Goal: Task Accomplishment & Management: Manage account settings

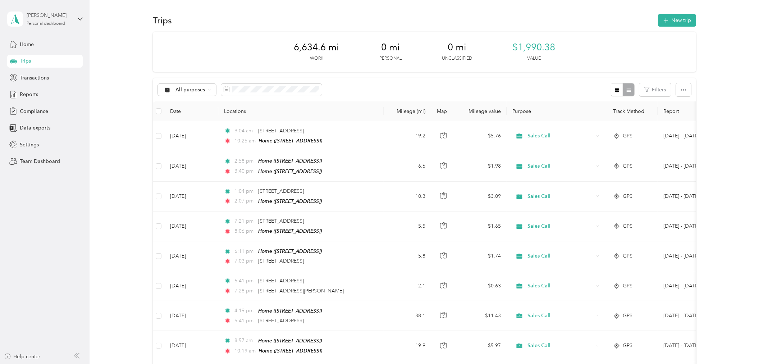
click at [55, 25] on div "Personal dashboard" at bounding box center [46, 24] width 38 height 4
click at [56, 57] on div "Team dashboard" at bounding box center [82, 58] width 141 height 13
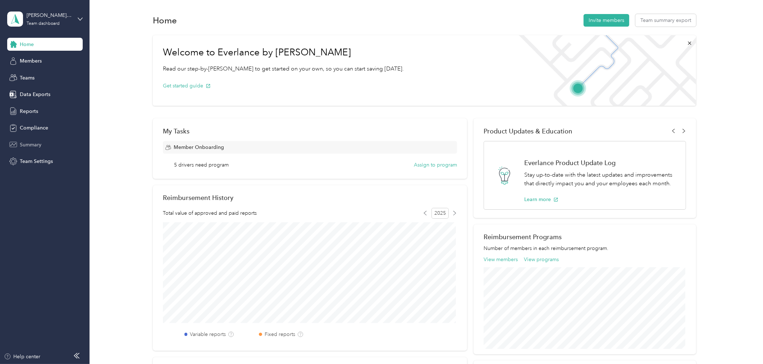
click at [24, 143] on span "Summary" at bounding box center [31, 145] width 22 height 8
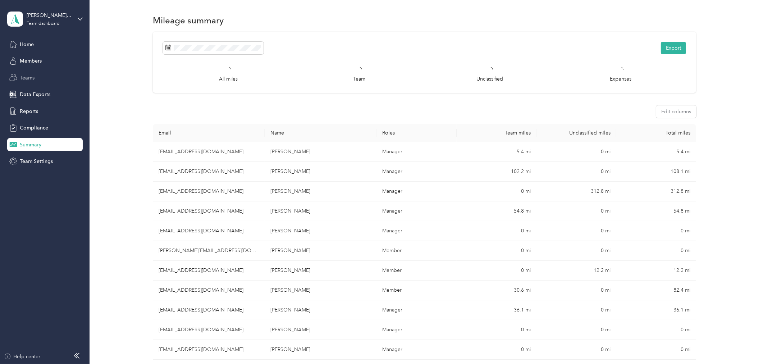
click at [29, 80] on span "Teams" at bounding box center [27, 78] width 15 height 8
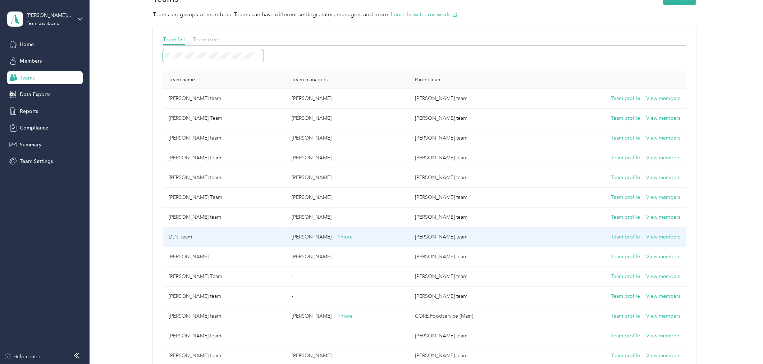
scroll to position [40, 0]
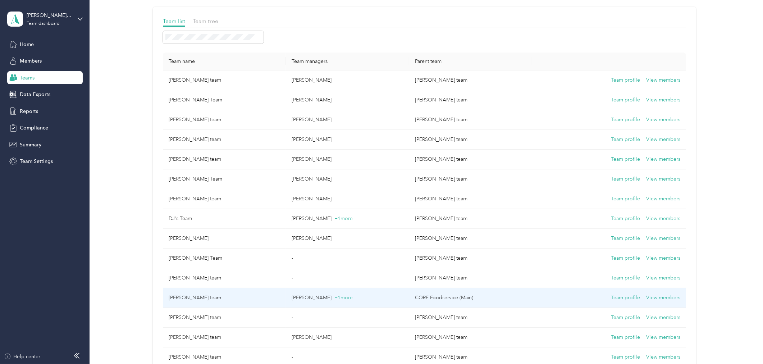
click at [655, 296] on button "View members" at bounding box center [663, 298] width 34 height 8
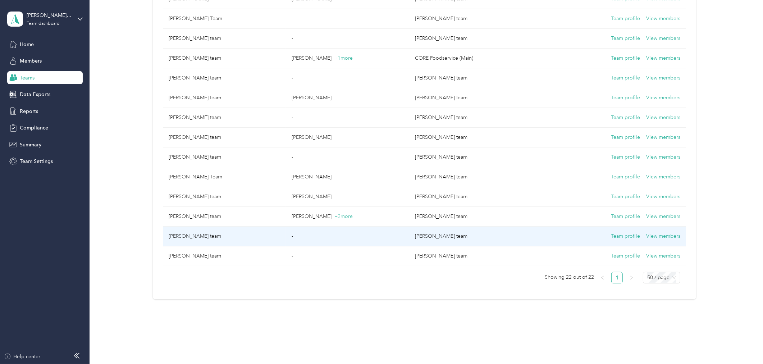
scroll to position [40, 0]
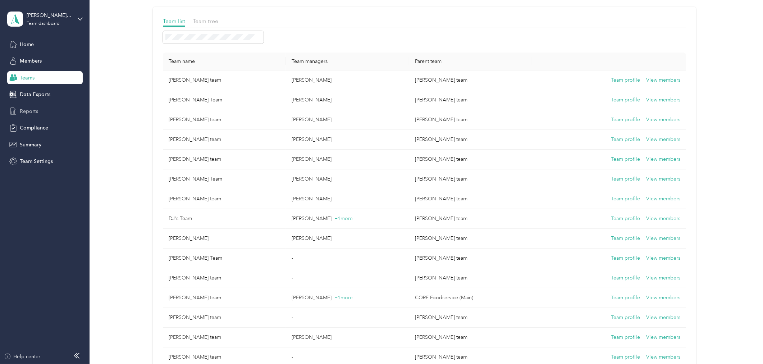
click at [28, 113] on span "Reports" at bounding box center [29, 111] width 18 height 8
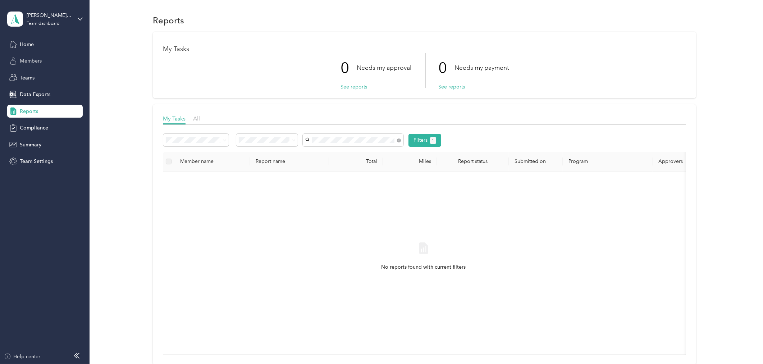
click at [27, 60] on span "Members" at bounding box center [31, 61] width 22 height 8
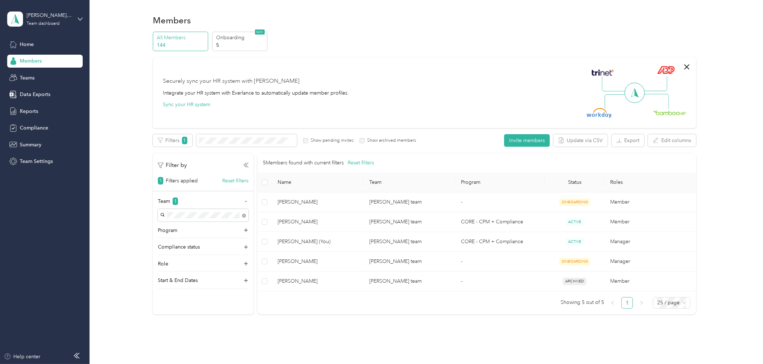
click at [31, 55] on div "Members" at bounding box center [44, 61] width 75 height 13
click at [40, 15] on div "[PERSON_NAME] team" at bounding box center [49, 16] width 45 height 8
click at [30, 59] on div "Team dashboard" at bounding box center [82, 58] width 141 height 13
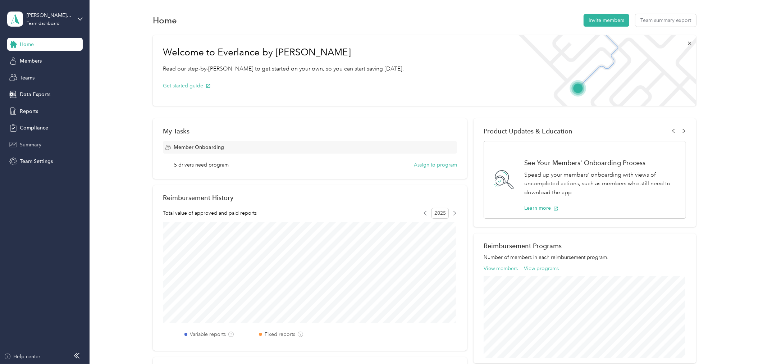
click at [40, 139] on div "Summary" at bounding box center [44, 144] width 75 height 13
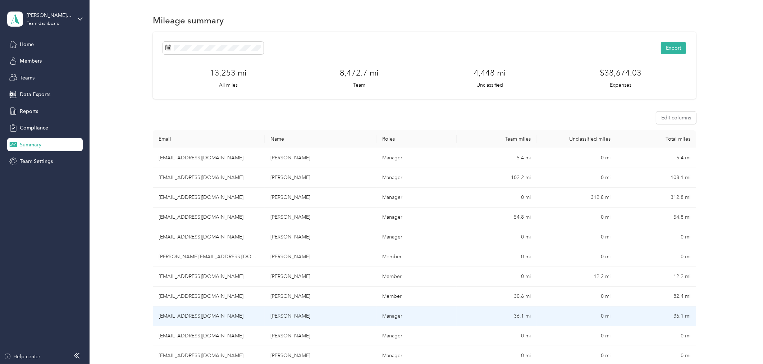
scroll to position [40, 0]
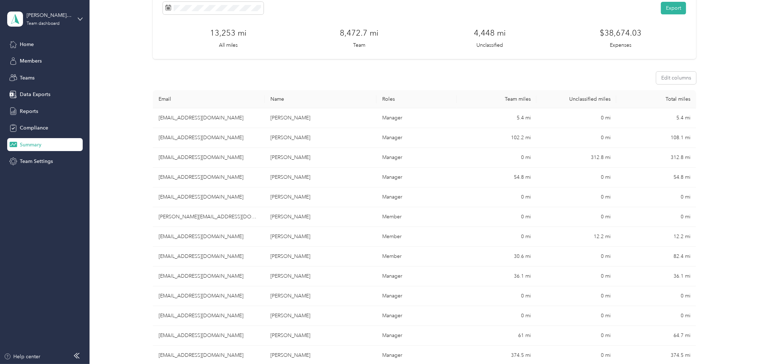
click at [309, 101] on th "Name" at bounding box center [321, 99] width 112 height 18
click at [276, 102] on th "Name" at bounding box center [321, 99] width 112 height 18
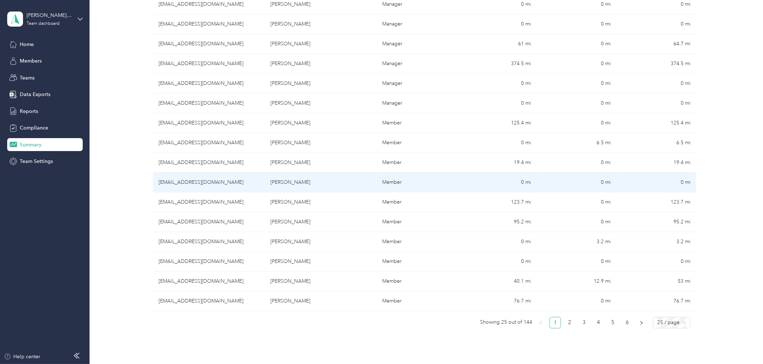
scroll to position [359, 0]
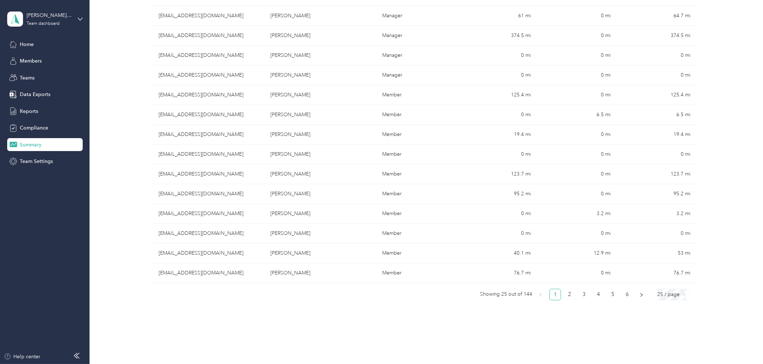
click at [679, 296] on span "25 / page" at bounding box center [671, 294] width 29 height 11
click at [664, 331] on div "100 / page" at bounding box center [671, 332] width 26 height 8
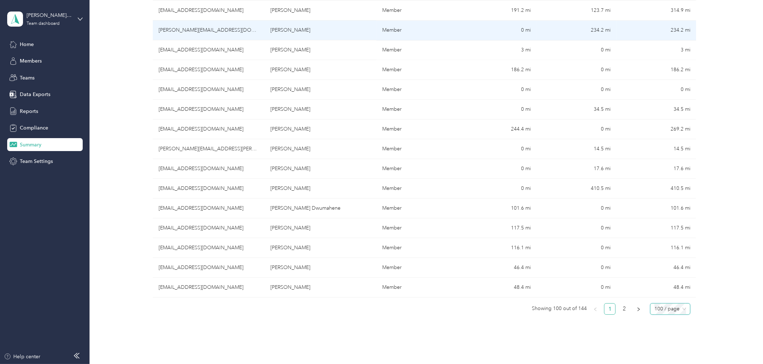
scroll to position [1837, 0]
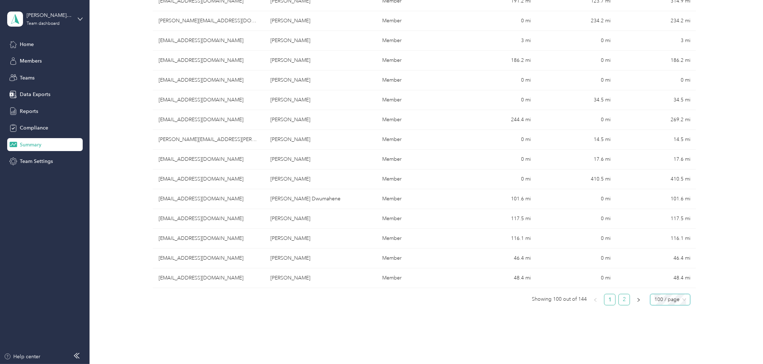
click at [620, 305] on link "2" at bounding box center [624, 299] width 11 height 11
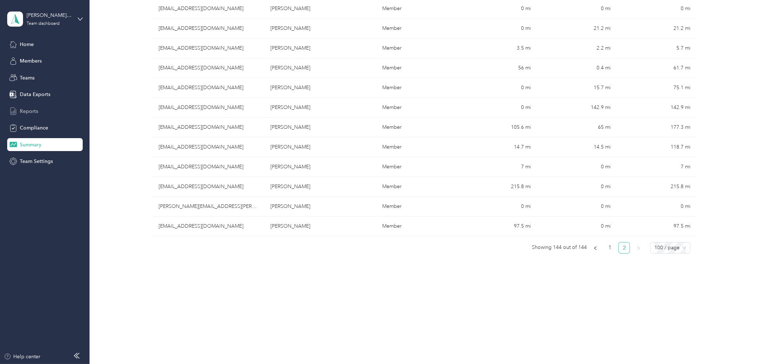
click at [20, 109] on span "Reports" at bounding box center [29, 111] width 18 height 8
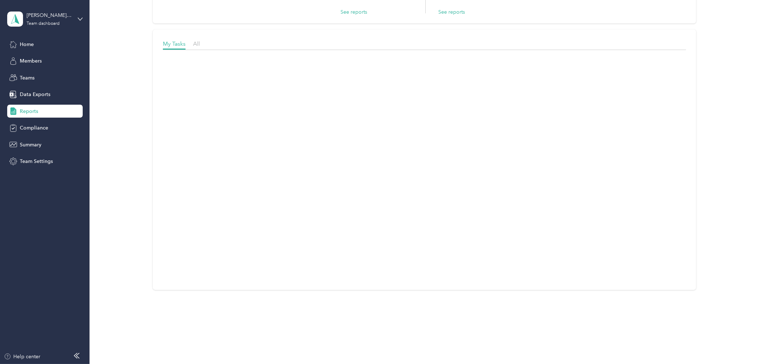
scroll to position [81, 0]
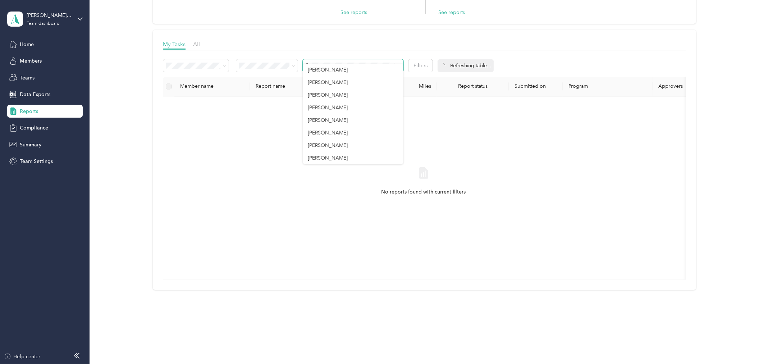
scroll to position [80, 0]
click at [202, 40] on div "My Tasks All" at bounding box center [424, 45] width 523 height 10
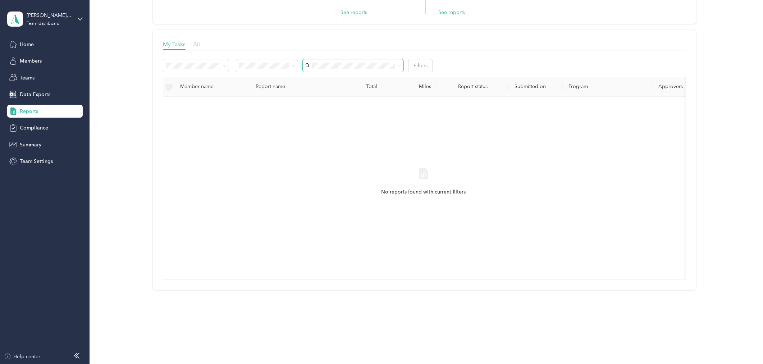
click at [199, 41] on span "All" at bounding box center [196, 44] width 7 height 7
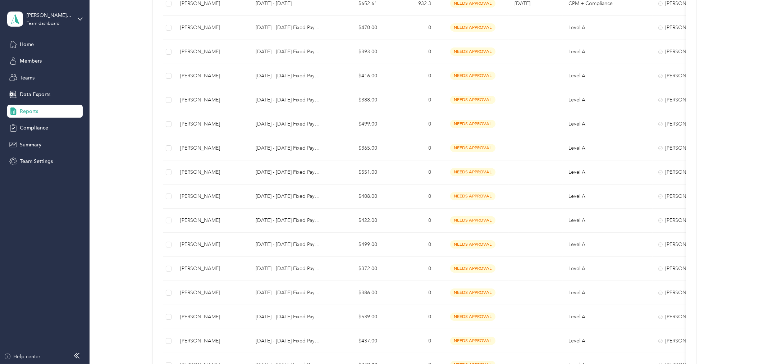
scroll to position [4, 0]
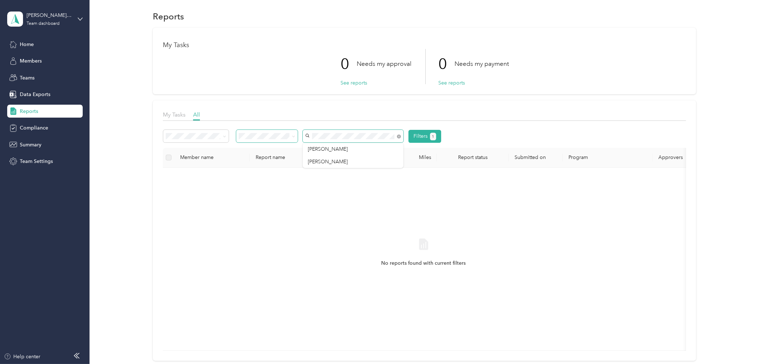
click at [275, 144] on div "Filters 1" at bounding box center [424, 139] width 523 height 18
click at [399, 137] on icon at bounding box center [399, 136] width 4 height 4
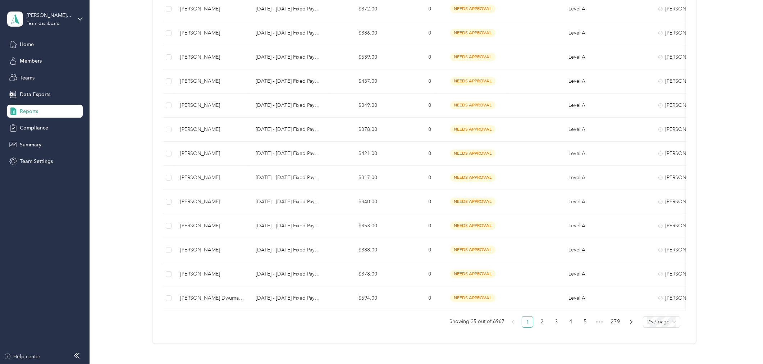
scroll to position [483, 0]
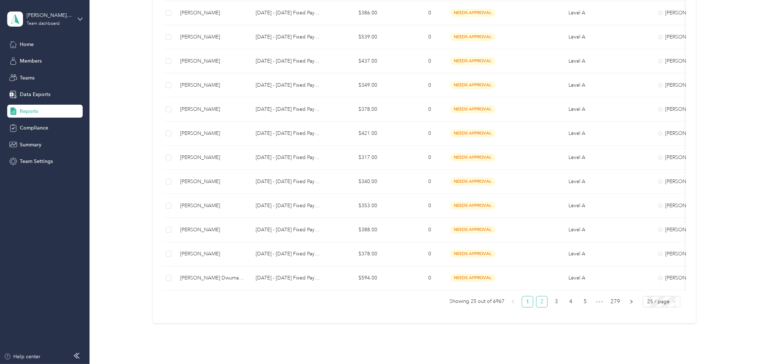
click at [541, 307] on link "2" at bounding box center [541, 301] width 11 height 11
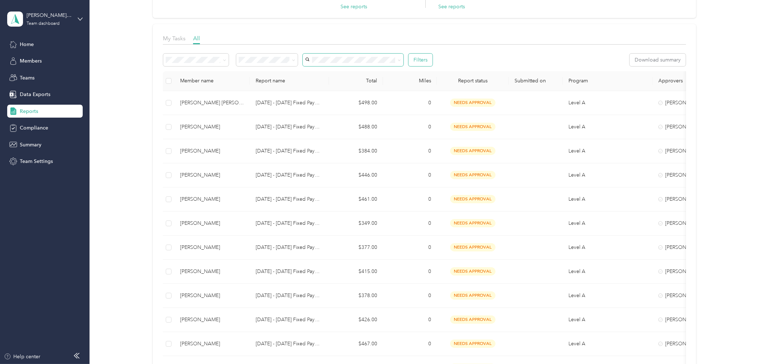
click at [422, 57] on button "Filters" at bounding box center [420, 60] width 24 height 13
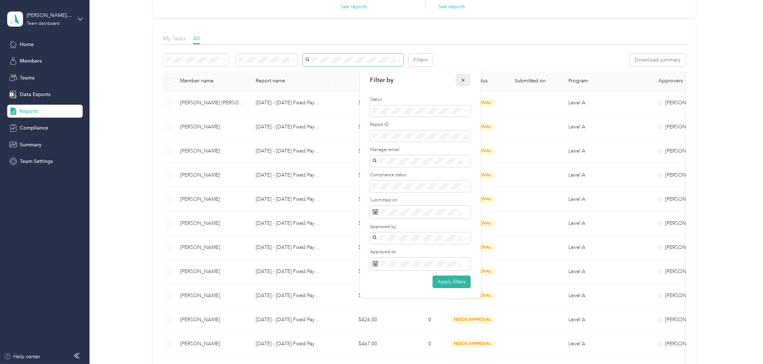
click at [464, 81] on icon "button" at bounding box center [463, 80] width 3 height 3
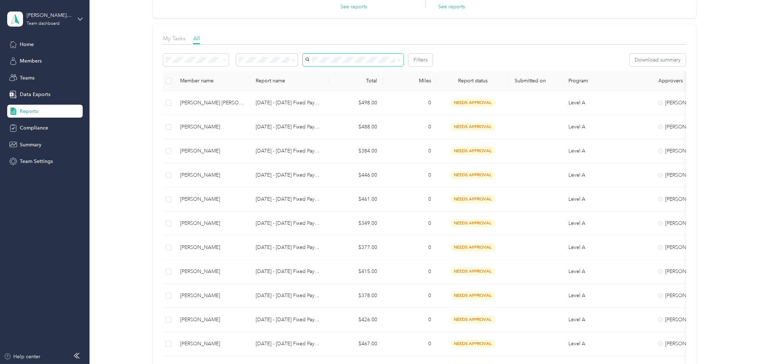
click at [233, 57] on div "Filters" at bounding box center [297, 60] width 269 height 13
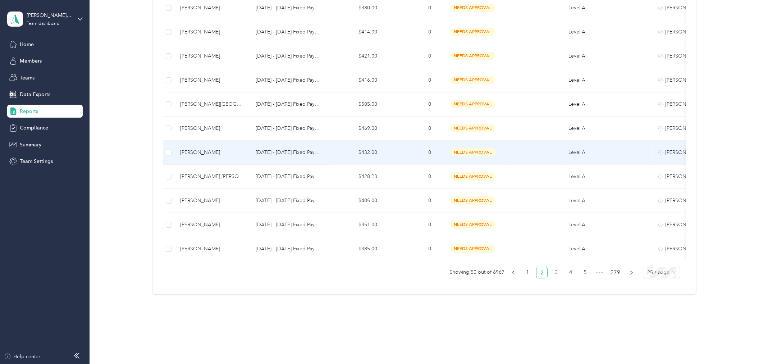
scroll to position [519, 0]
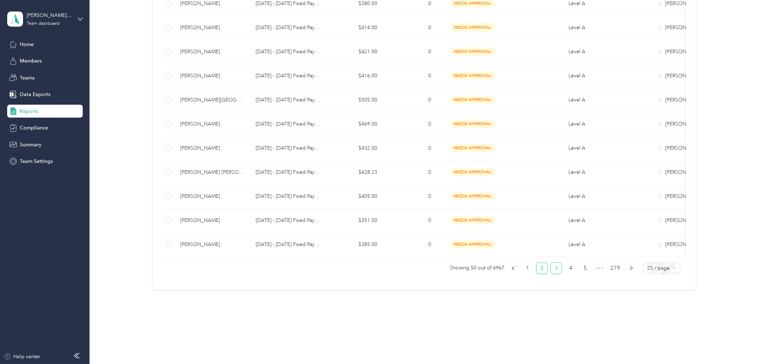
click at [551, 271] on link "3" at bounding box center [556, 268] width 11 height 11
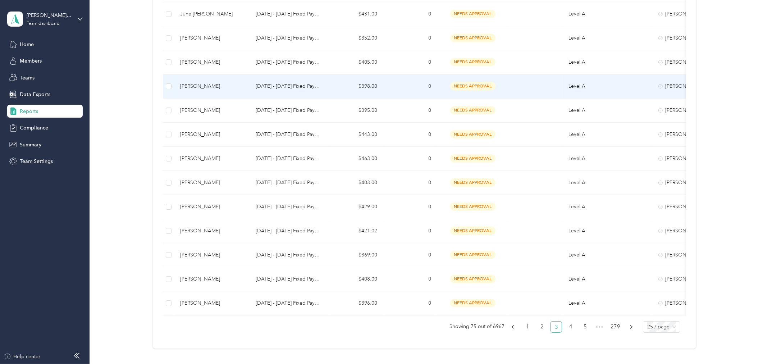
scroll to position [479, 0]
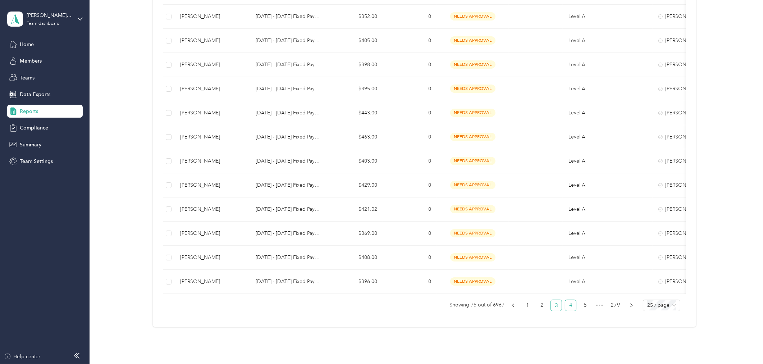
click at [569, 311] on link "4" at bounding box center [570, 305] width 11 height 11
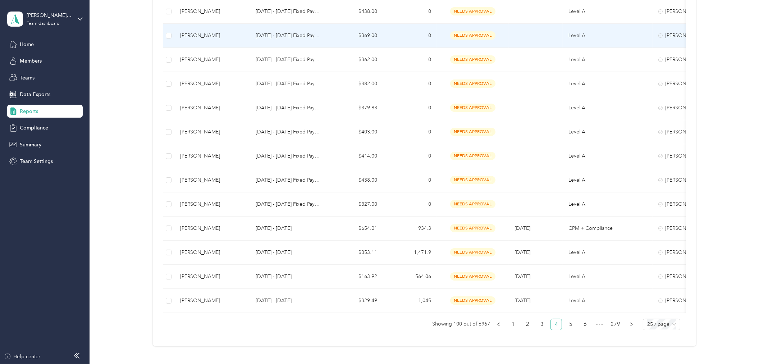
scroll to position [479, 0]
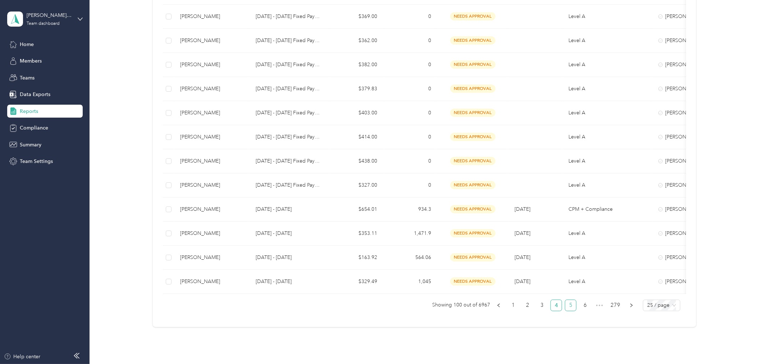
click at [569, 311] on link "5" at bounding box center [570, 305] width 11 height 11
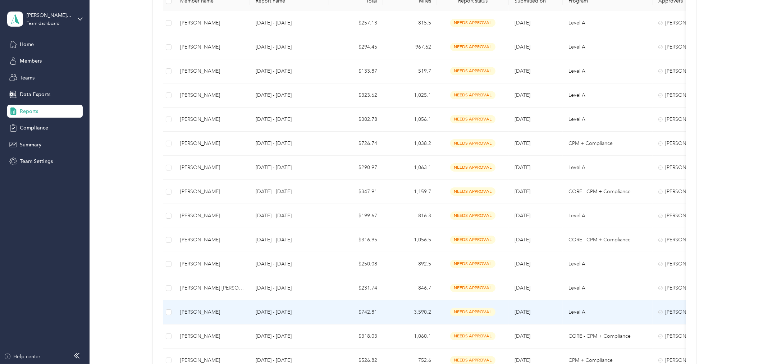
scroll to position [200, 0]
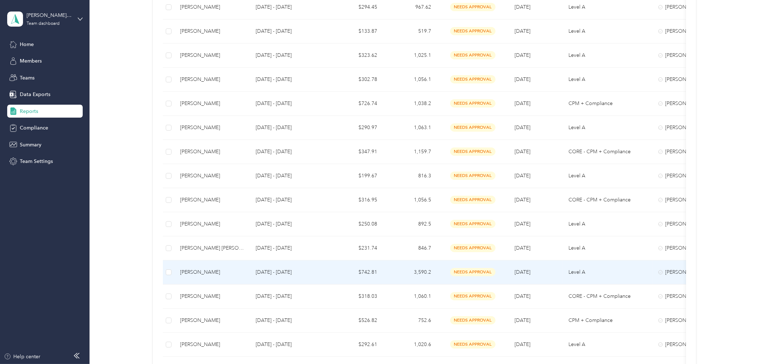
click at [192, 274] on div "[PERSON_NAME]" at bounding box center [212, 272] width 64 height 8
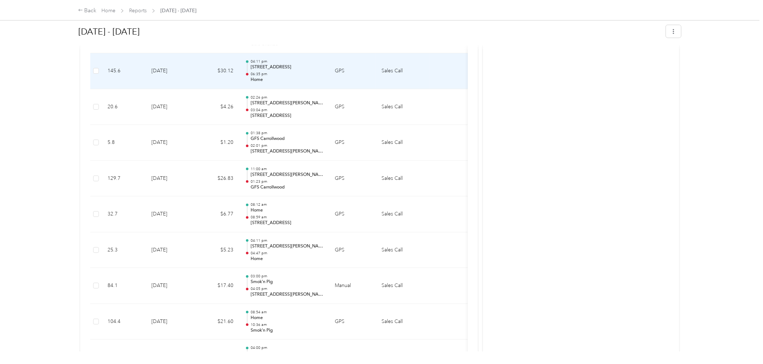
scroll to position [1257, 0]
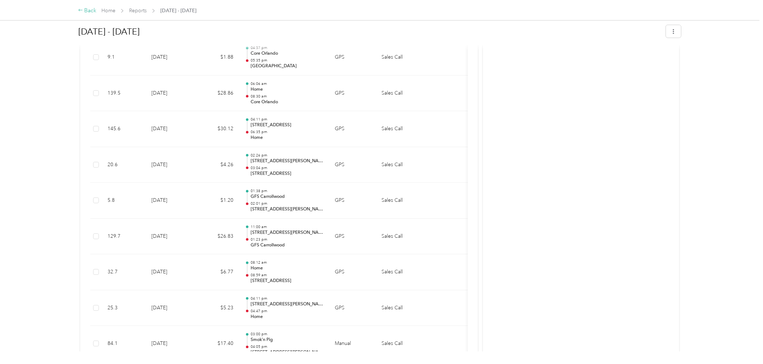
click at [85, 14] on div "Back" at bounding box center [87, 10] width 19 height 9
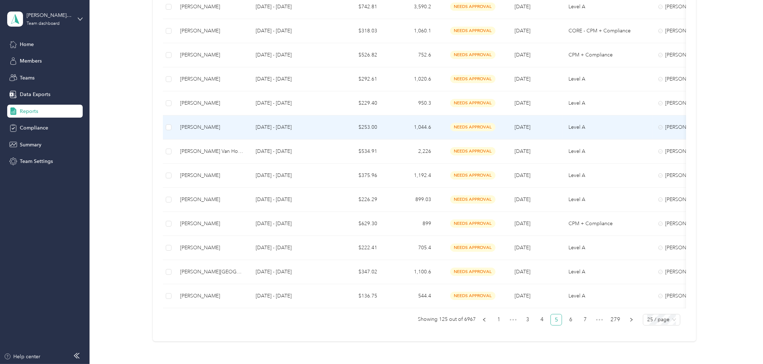
scroll to position [479, 0]
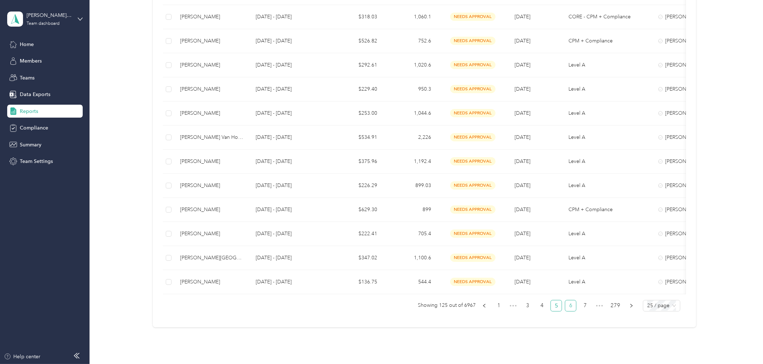
click at [568, 308] on link "6" at bounding box center [570, 305] width 11 height 11
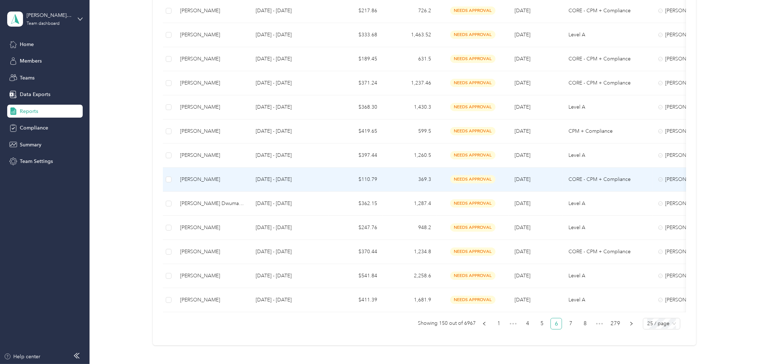
scroll to position [479, 0]
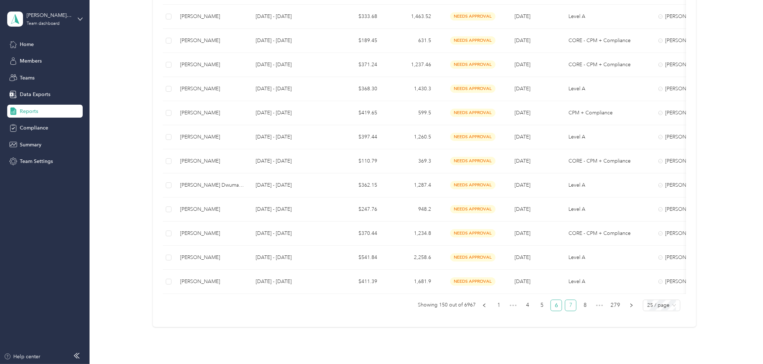
click at [568, 311] on link "7" at bounding box center [570, 305] width 11 height 11
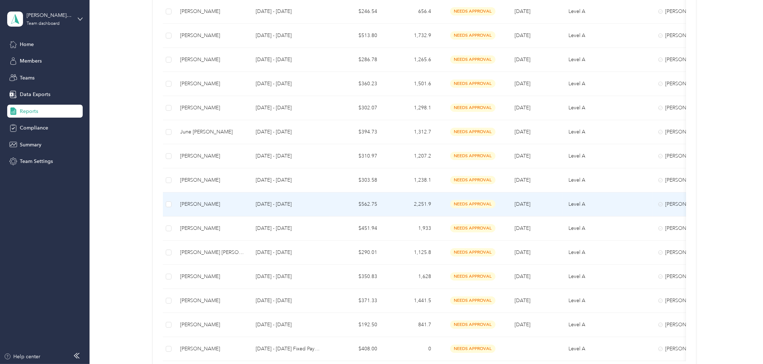
scroll to position [440, 0]
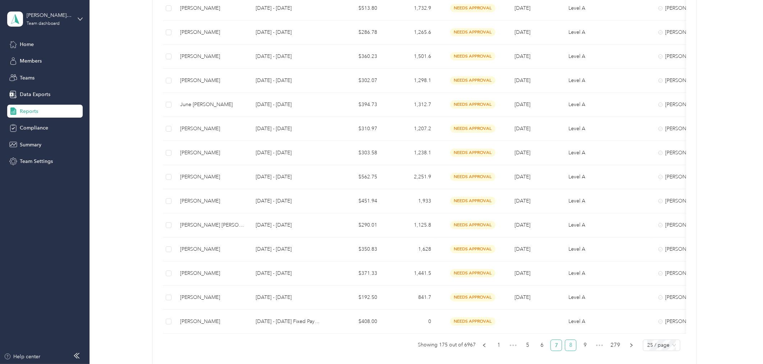
click at [569, 350] on link "8" at bounding box center [570, 345] width 11 height 11
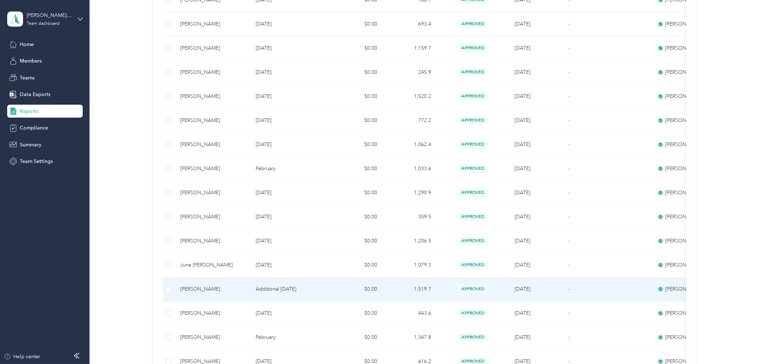
scroll to position [440, 0]
